Goal: Task Accomplishment & Management: Use online tool/utility

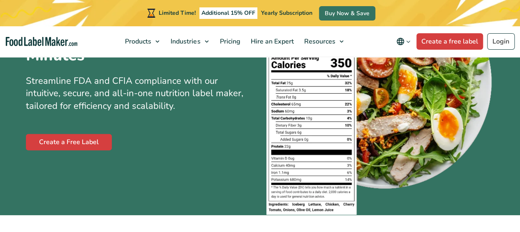
scroll to position [123, 0]
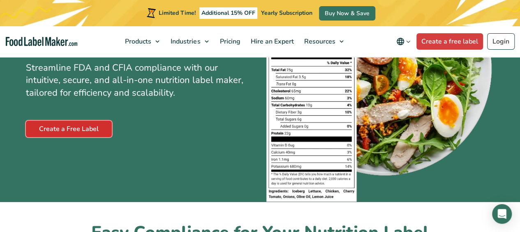
click at [64, 126] on link "Create a Free Label" at bounding box center [69, 129] width 86 height 16
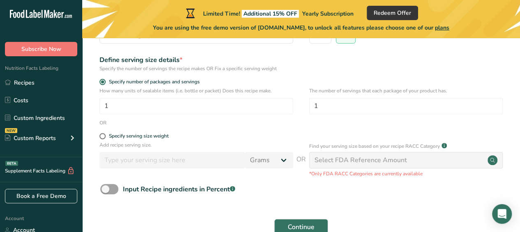
scroll to position [158, 0]
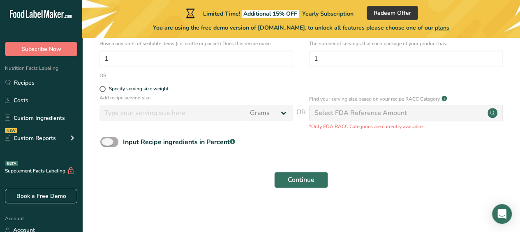
click at [107, 142] on span at bounding box center [109, 142] width 18 height 10
click at [106, 142] on input "Input Recipe ingredients in Percent .a-a{fill:#347362;}.b-a{fill:#fff;}" at bounding box center [102, 141] width 5 height 5
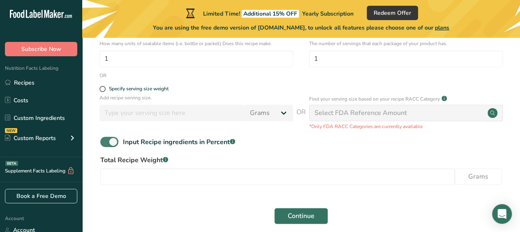
click at [107, 142] on span at bounding box center [109, 142] width 18 height 10
click at [106, 142] on input "Input Recipe ingredients in Percent .a-a{fill:#347362;}.b-a{fill:#fff;}" at bounding box center [102, 141] width 5 height 5
checkbox input "false"
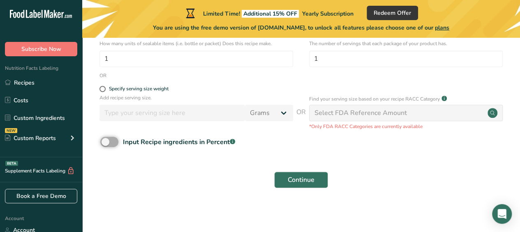
scroll to position [0, 0]
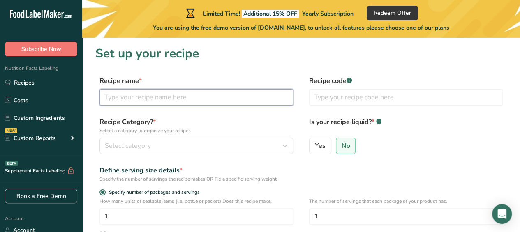
click at [140, 97] on input "text" at bounding box center [197, 97] width 194 height 16
type input "C"
type input "Homemade Gluten Free Sugar Cookies"
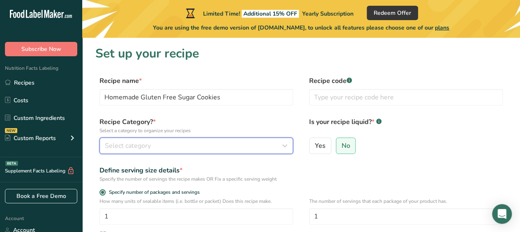
click at [266, 142] on div "Select category" at bounding box center [194, 146] width 178 height 10
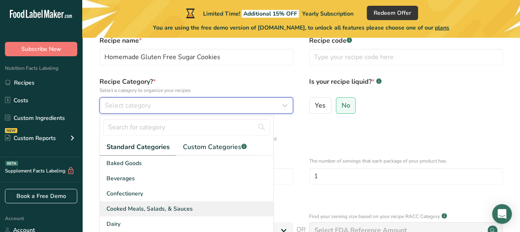
scroll to position [82, 0]
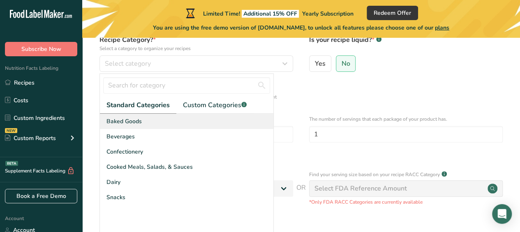
click at [142, 121] on div "Baked Goods" at bounding box center [187, 121] width 174 height 15
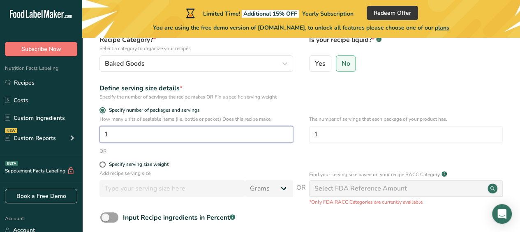
click at [184, 130] on input "1" at bounding box center [197, 134] width 194 height 16
type input "1"
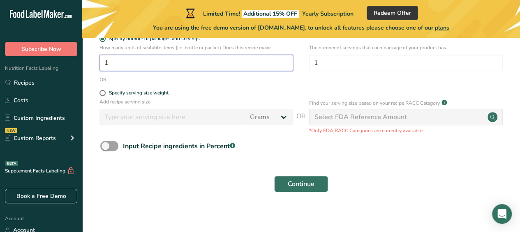
scroll to position [158, 0]
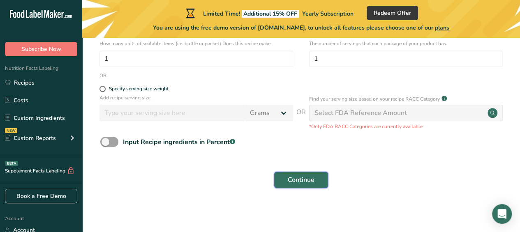
click at [305, 175] on span "Continue" at bounding box center [301, 180] width 27 height 10
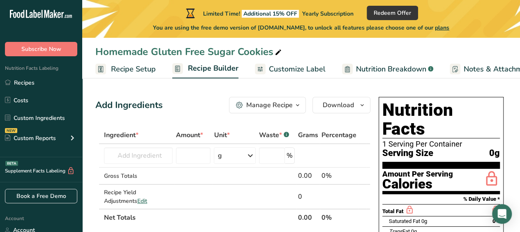
click at [313, 69] on span "Customize Label" at bounding box center [297, 69] width 57 height 11
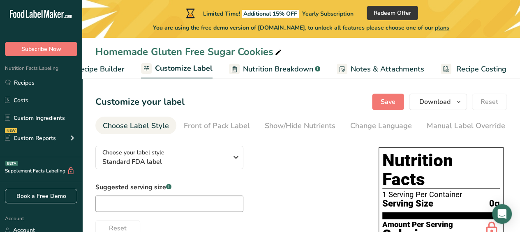
click at [108, 68] on span "Recipe Builder" at bounding box center [99, 69] width 49 height 11
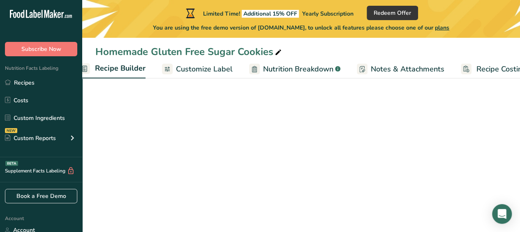
scroll to position [0, 79]
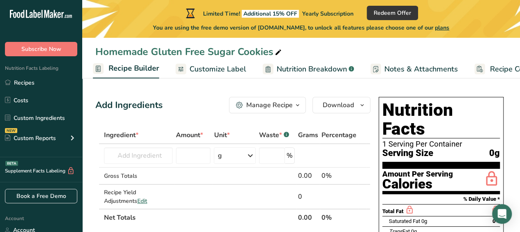
click at [228, 74] on span "Customize Label" at bounding box center [218, 69] width 57 height 11
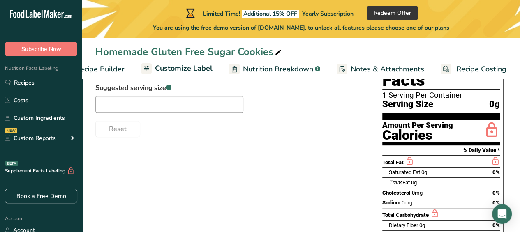
scroll to position [41, 0]
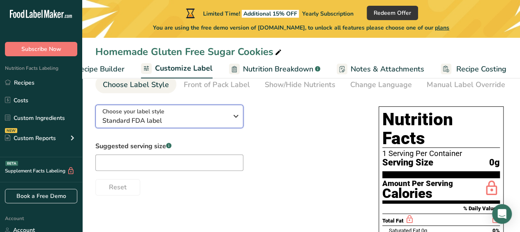
click at [184, 112] on div "Choose your label style Standard FDA label" at bounding box center [164, 116] width 125 height 19
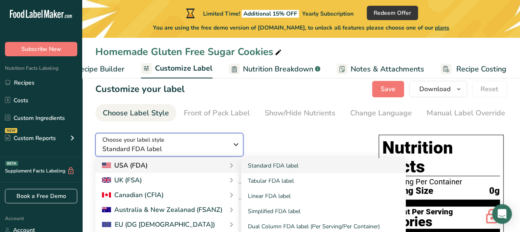
scroll to position [0, 0]
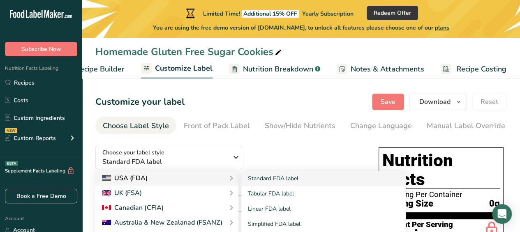
click at [176, 178] on div "USA (FDA)" at bounding box center [167, 179] width 130 height 10
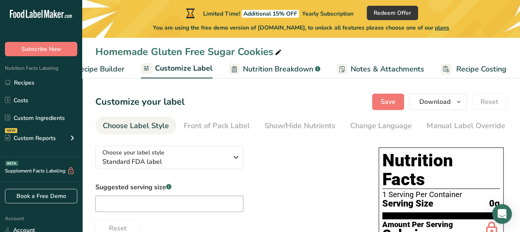
scroll to position [82, 0]
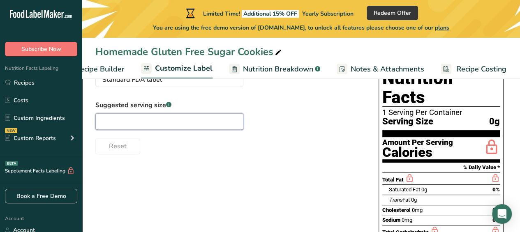
click at [212, 127] on input "text" at bounding box center [169, 121] width 148 height 16
type input "2"
type input "1 cookie"
click at [175, 153] on div "Reset" at bounding box center [228, 145] width 267 height 20
click at [199, 110] on label "Suggested serving size .a-a{fill:#347362;}.b-a{fill:#fff;}" at bounding box center [169, 105] width 148 height 10
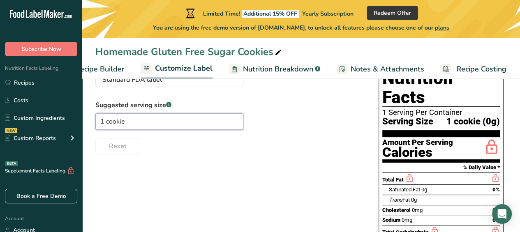
click at [171, 124] on input "1 cookie" at bounding box center [169, 121] width 148 height 16
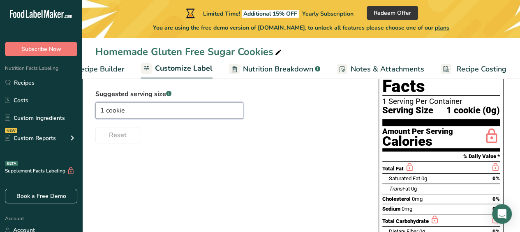
scroll to position [41, 0]
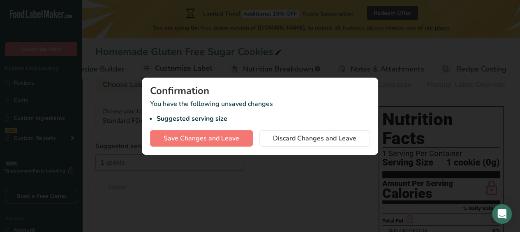
scroll to position [0, 106]
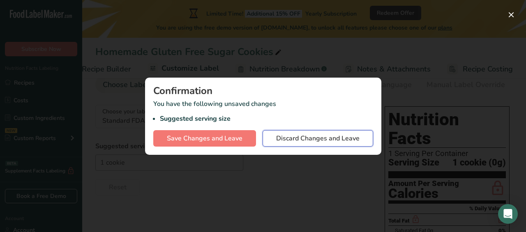
click at [317, 141] on span "Discard Changes and Leave" at bounding box center [317, 139] width 83 height 10
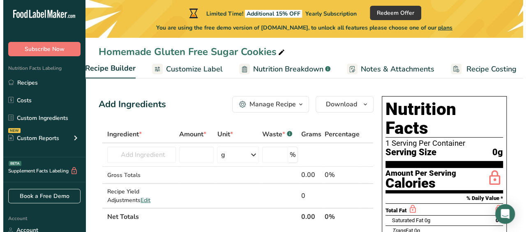
scroll to position [0, 0]
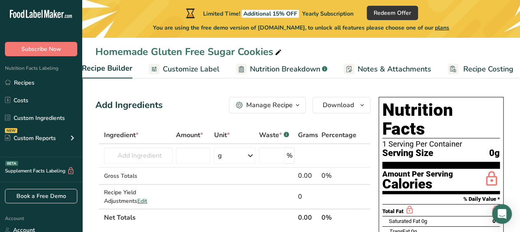
click at [449, 28] on span "plans" at bounding box center [442, 28] width 14 height 8
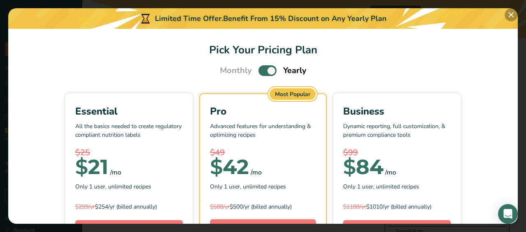
click at [511, 13] on button "Pick Your Pricing Plan Modal" at bounding box center [511, 14] width 13 height 13
